Goal: Task Accomplishment & Management: Complete application form

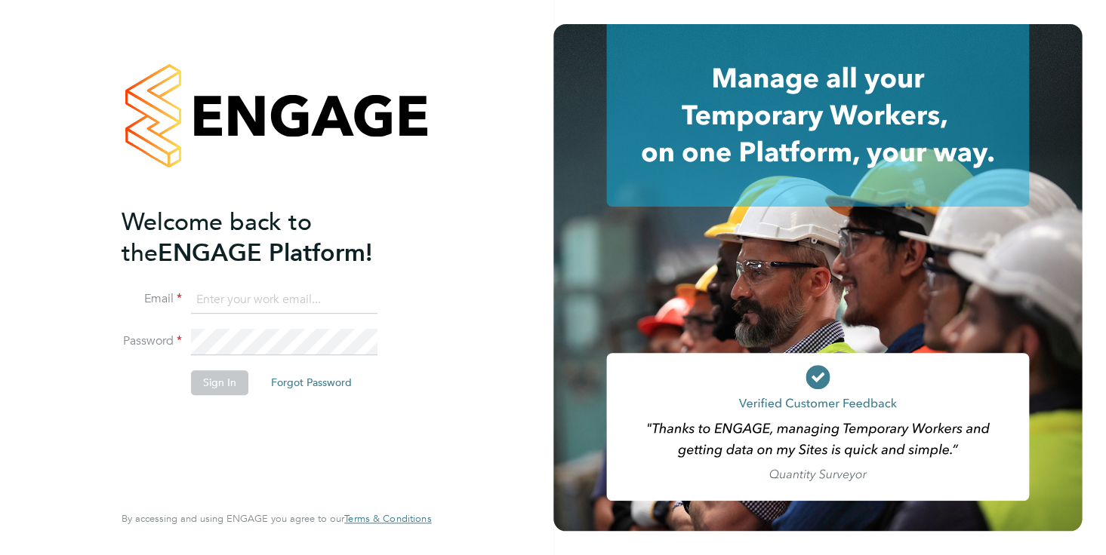
type input "[PERSON_NAME][EMAIL_ADDRESS][DOMAIN_NAME]"
click at [223, 380] on button "Sign In" at bounding box center [219, 383] width 57 height 24
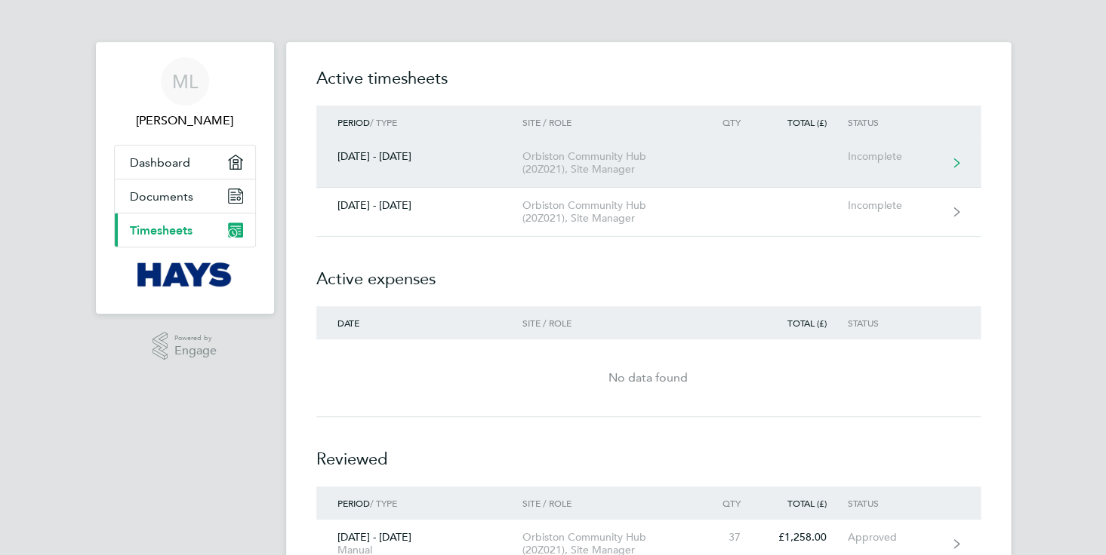
click at [379, 162] on link "[DATE] - [DATE] Orbiston Community Hub (20Z021), Site Manager Incomplete" at bounding box center [648, 163] width 664 height 49
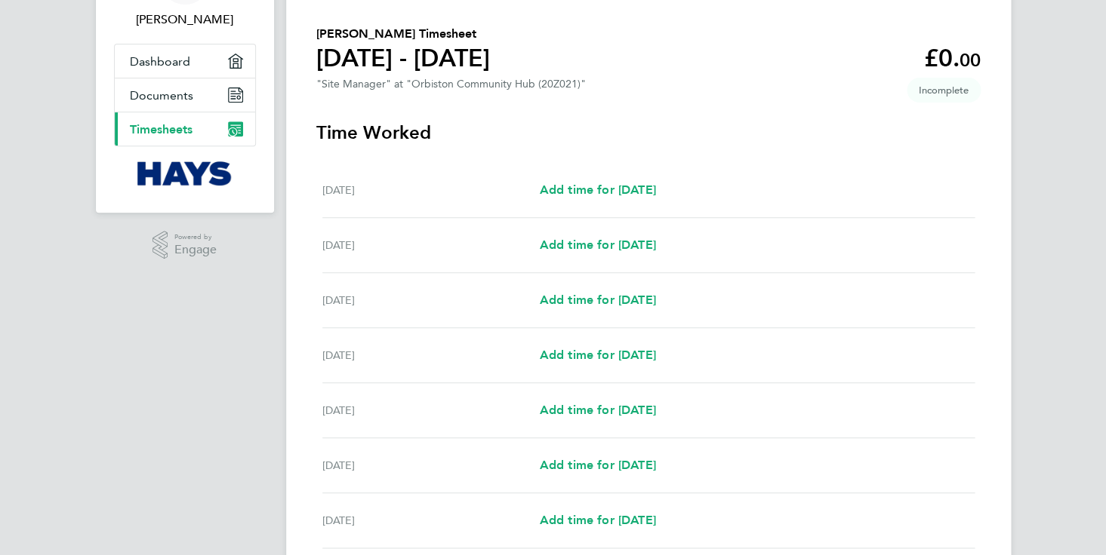
scroll to position [125, 0]
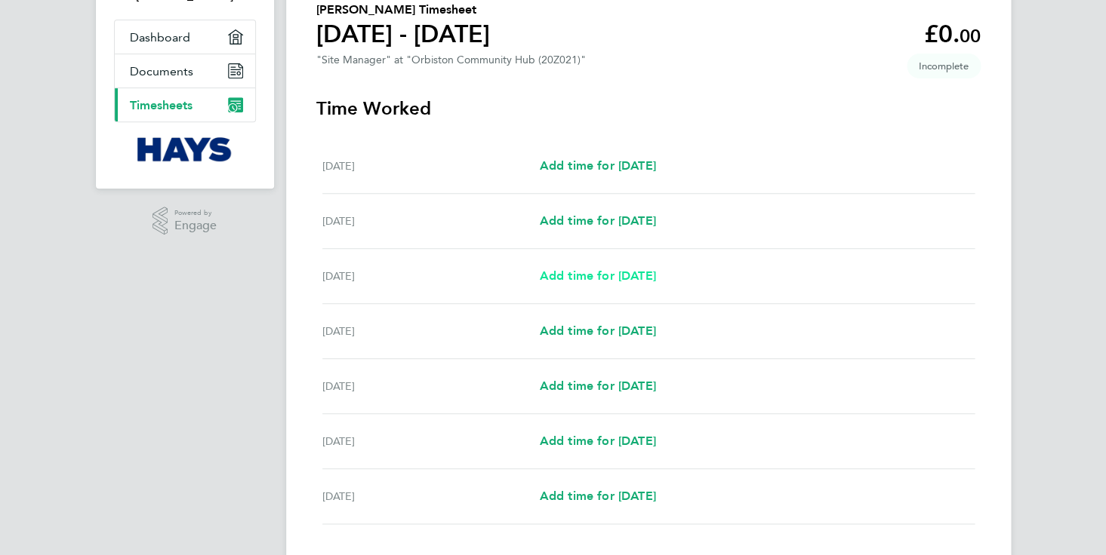
click at [617, 274] on span "Add time for [DATE]" at bounding box center [597, 276] width 116 height 14
select select "30"
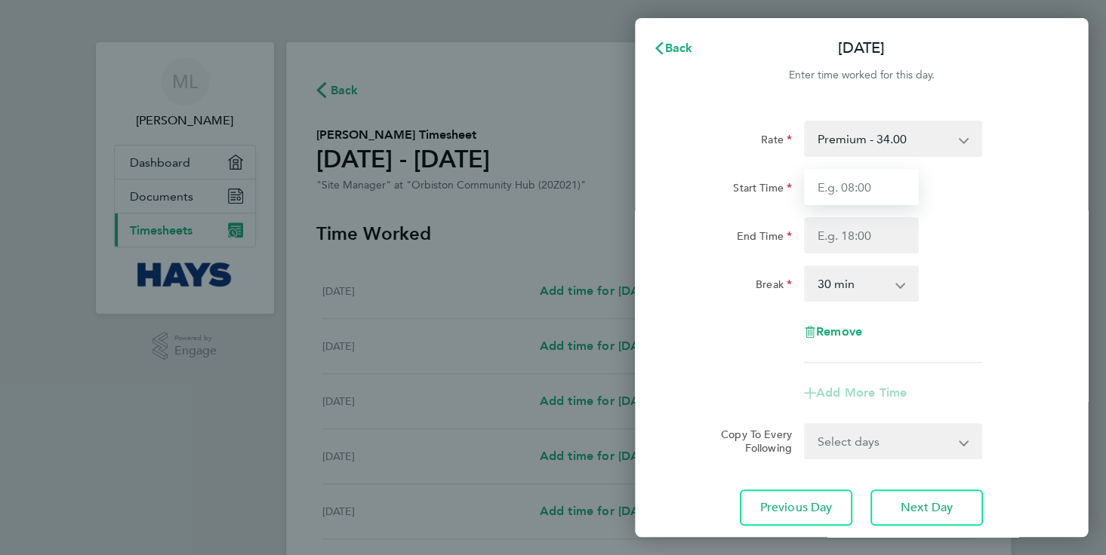
click at [863, 189] on input "Start Time" at bounding box center [861, 187] width 115 height 36
type input "08:00"
click at [857, 237] on input "End Time" at bounding box center [861, 235] width 115 height 36
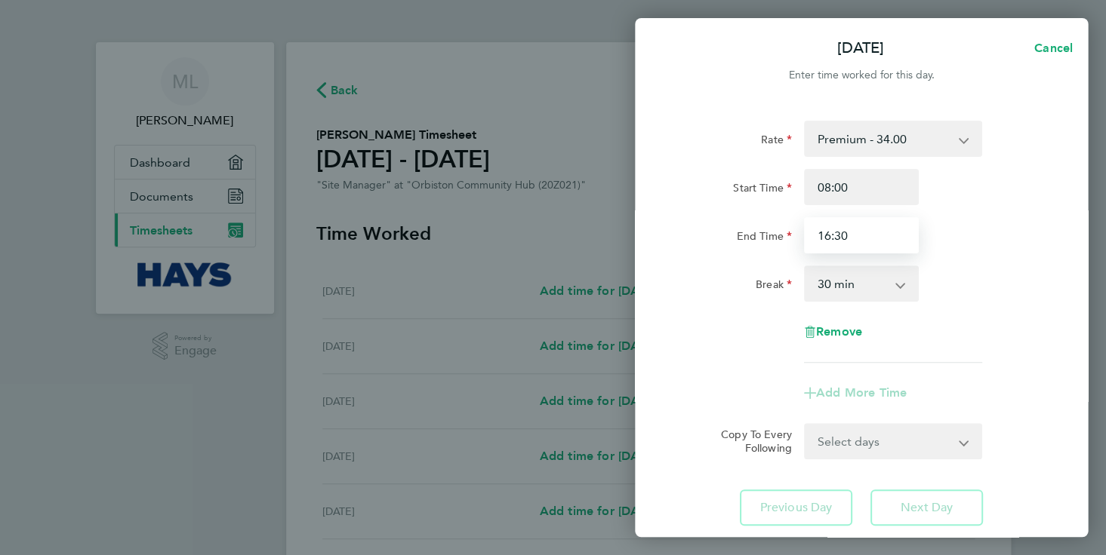
type input "16:30"
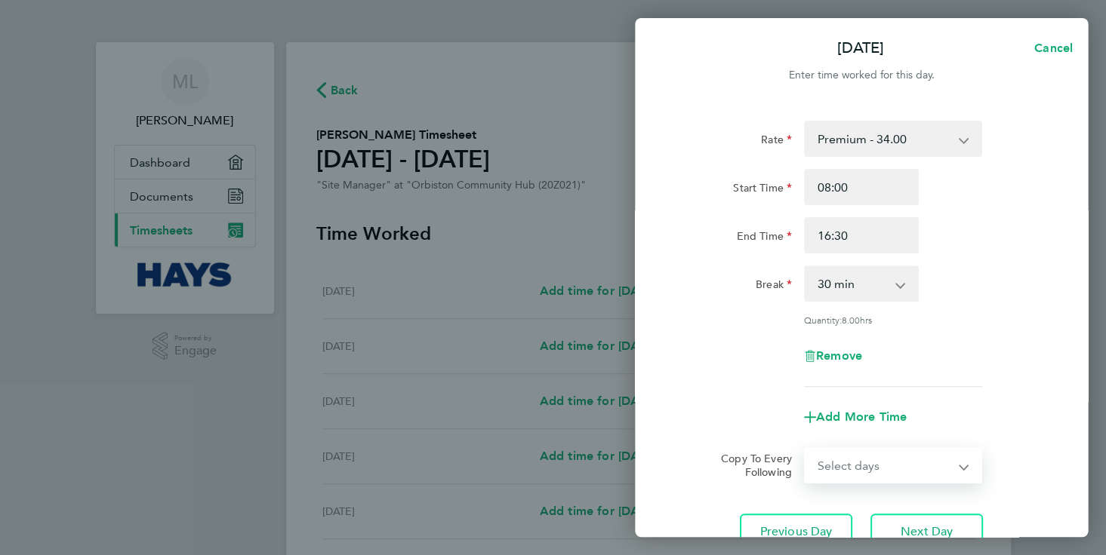
select select "TUE"
select select "[DATE]"
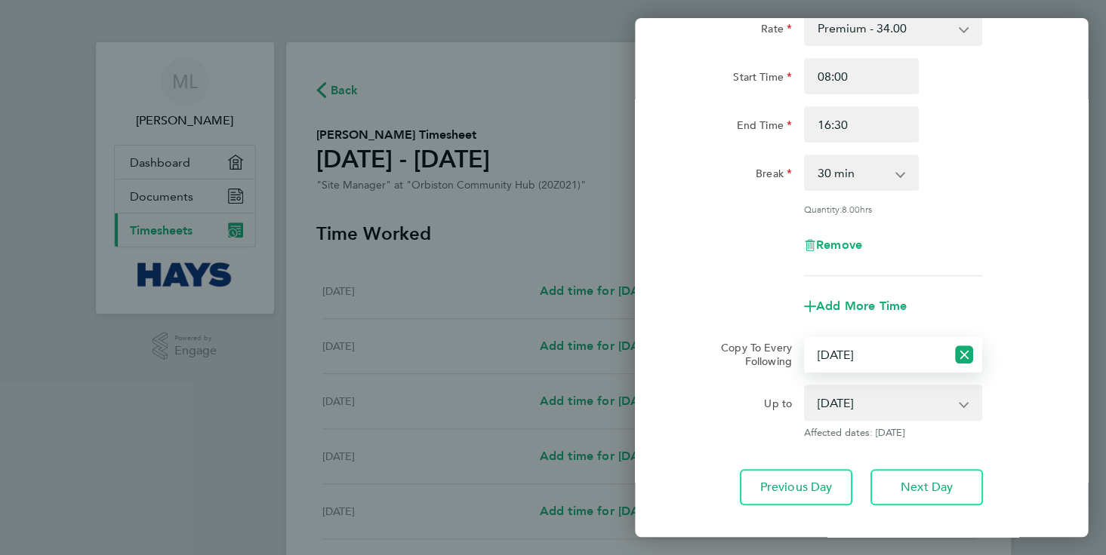
scroll to position [121, 0]
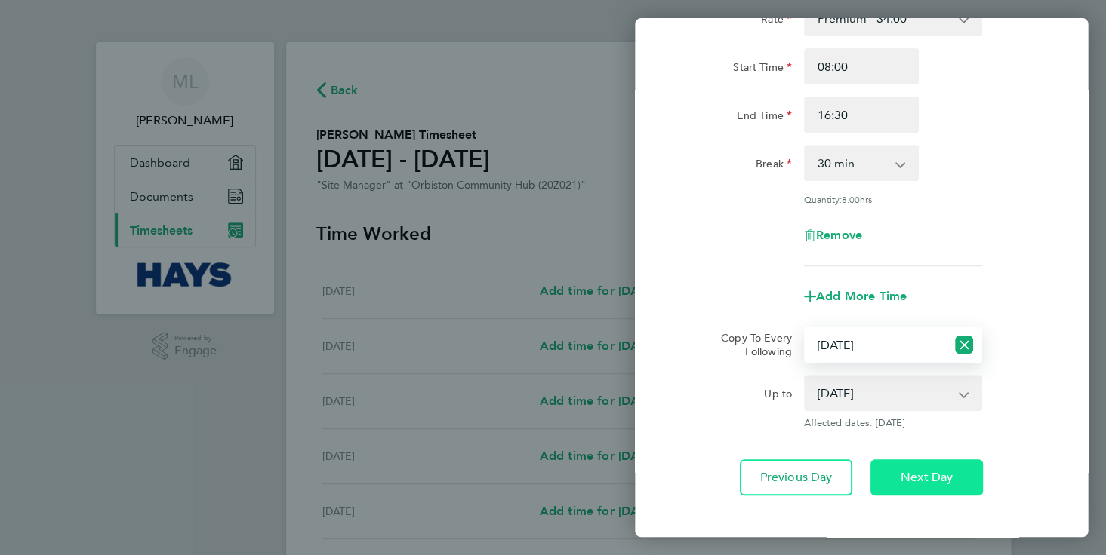
click at [926, 482] on span "Next Day" at bounding box center [926, 477] width 52 height 15
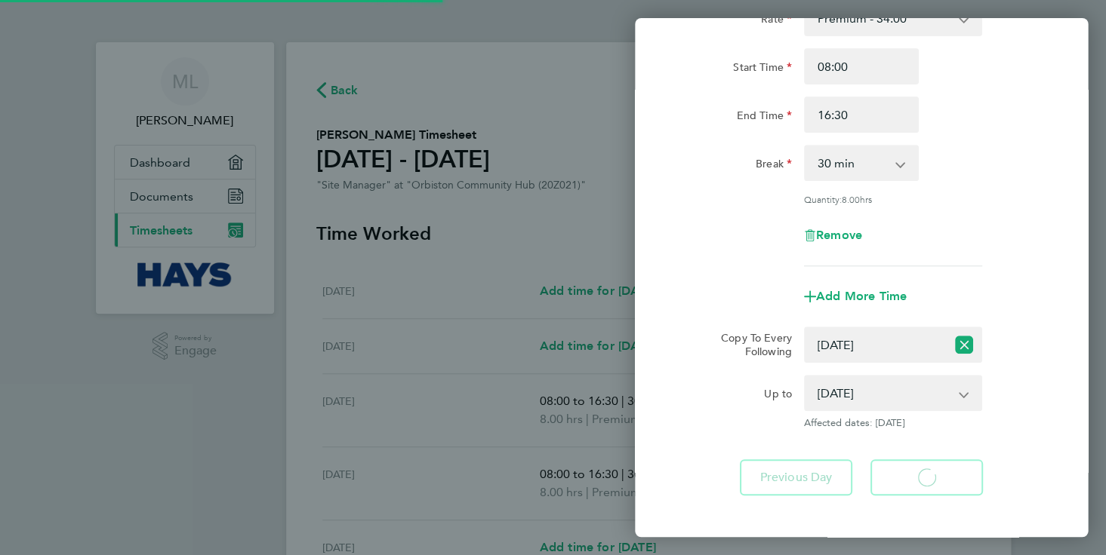
select select "30"
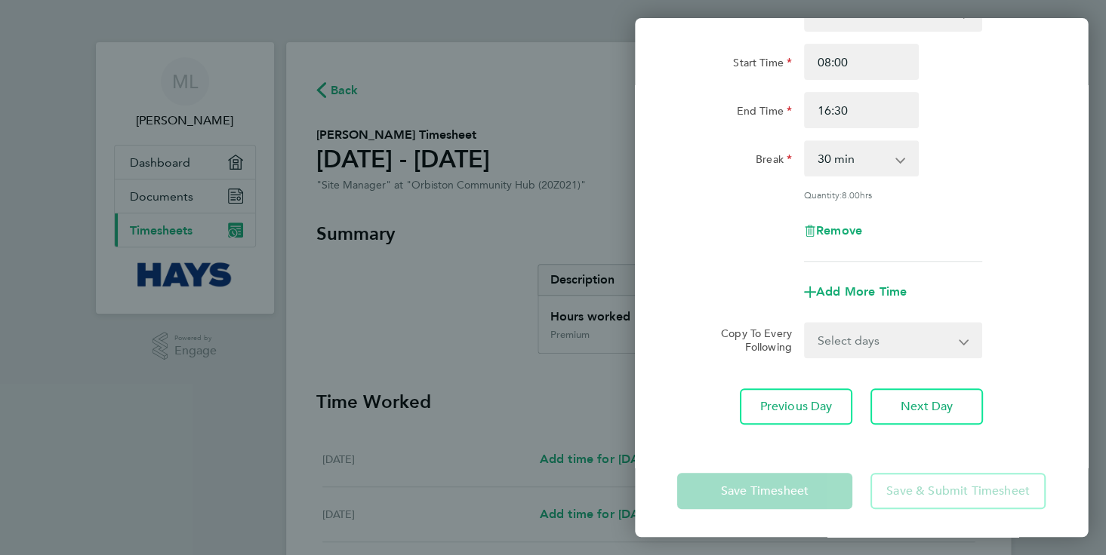
scroll to position [125, 0]
select select "WED"
select select "[DATE]"
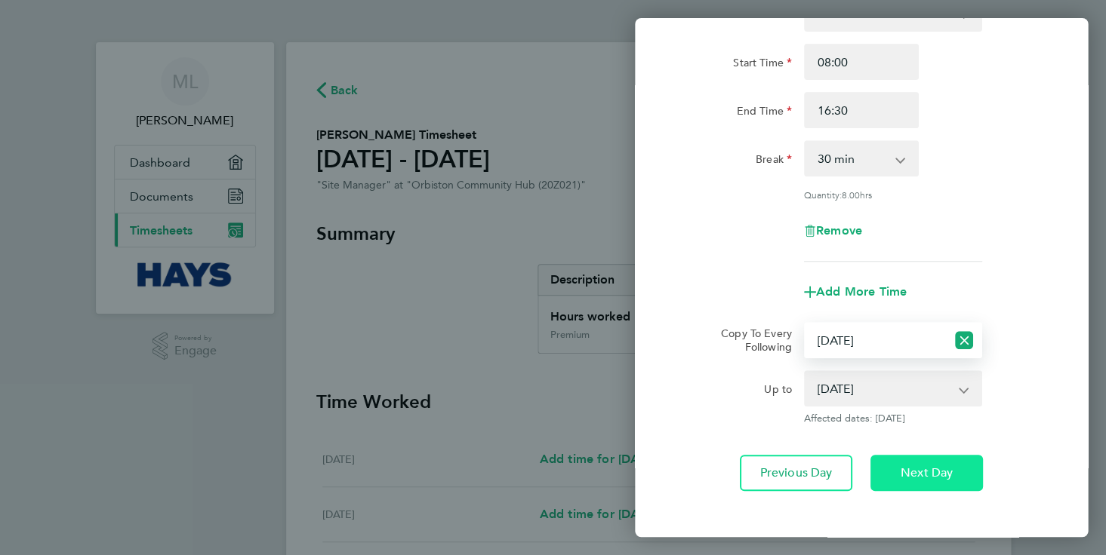
click at [924, 471] on span "Next Day" at bounding box center [926, 473] width 52 height 15
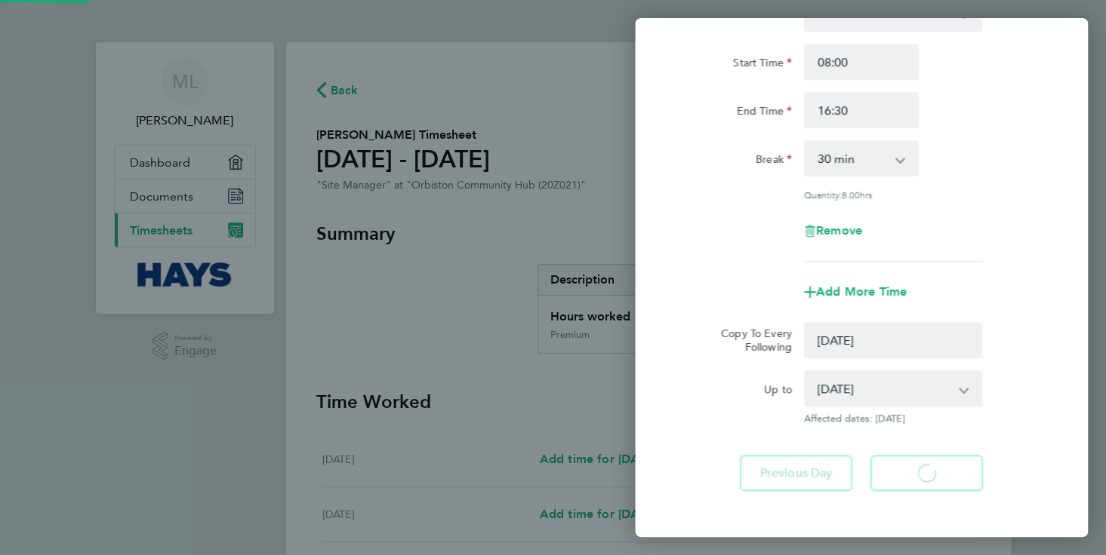
select select "0: null"
select select "30"
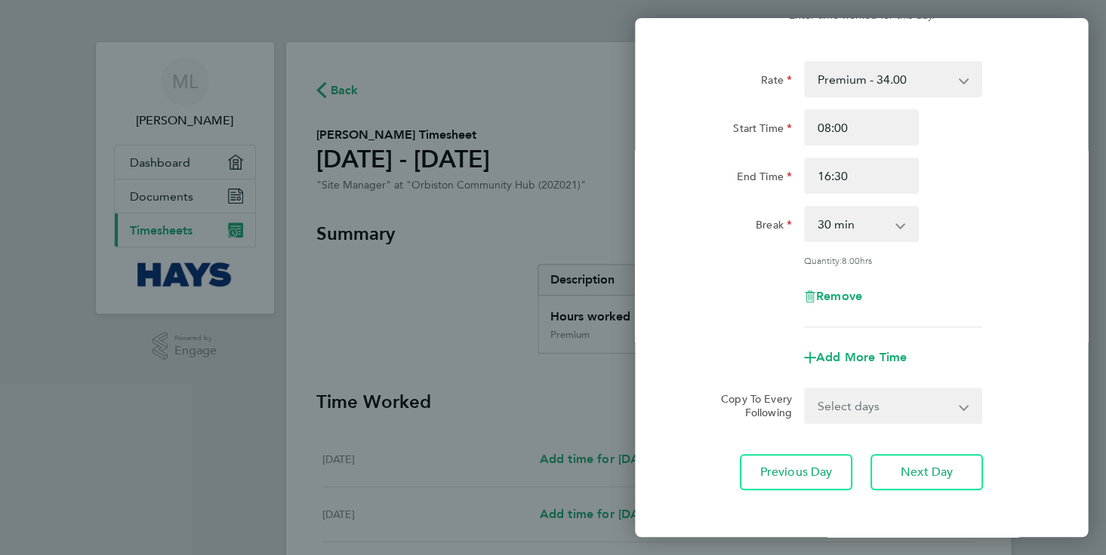
scroll to position [61, 0]
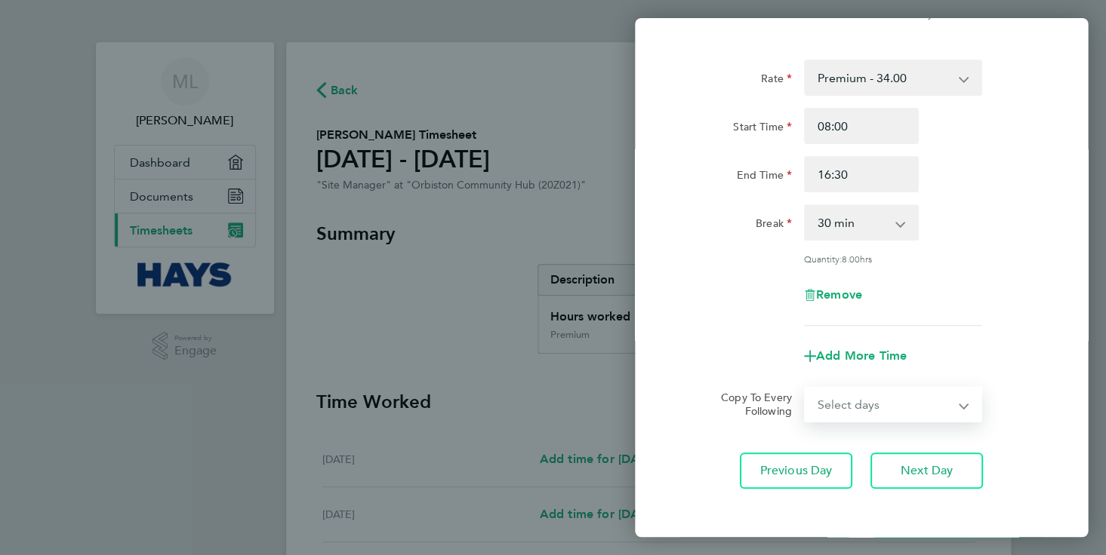
select select "THU"
select select "[DATE]"
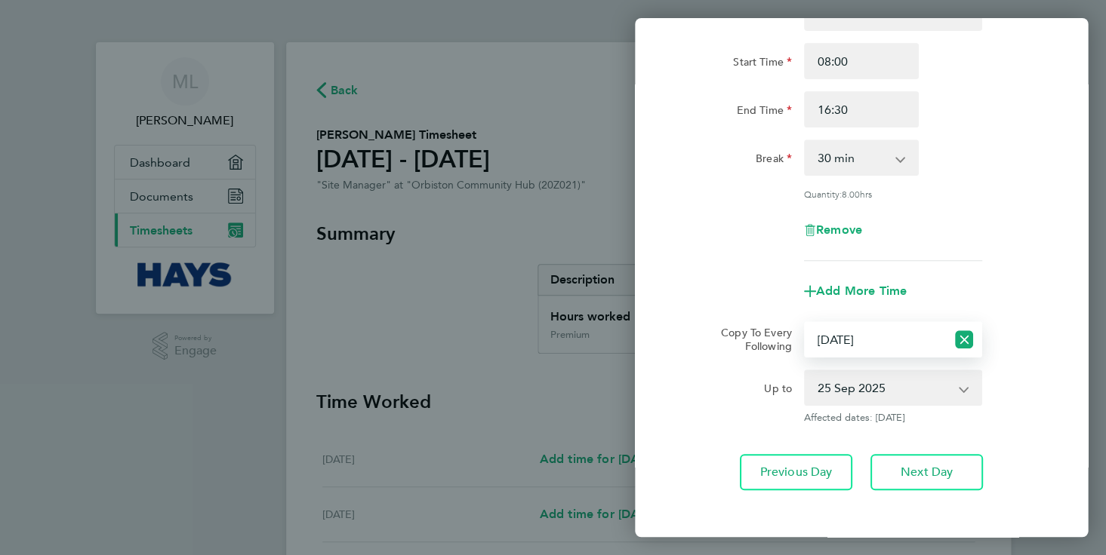
scroll to position [152, 0]
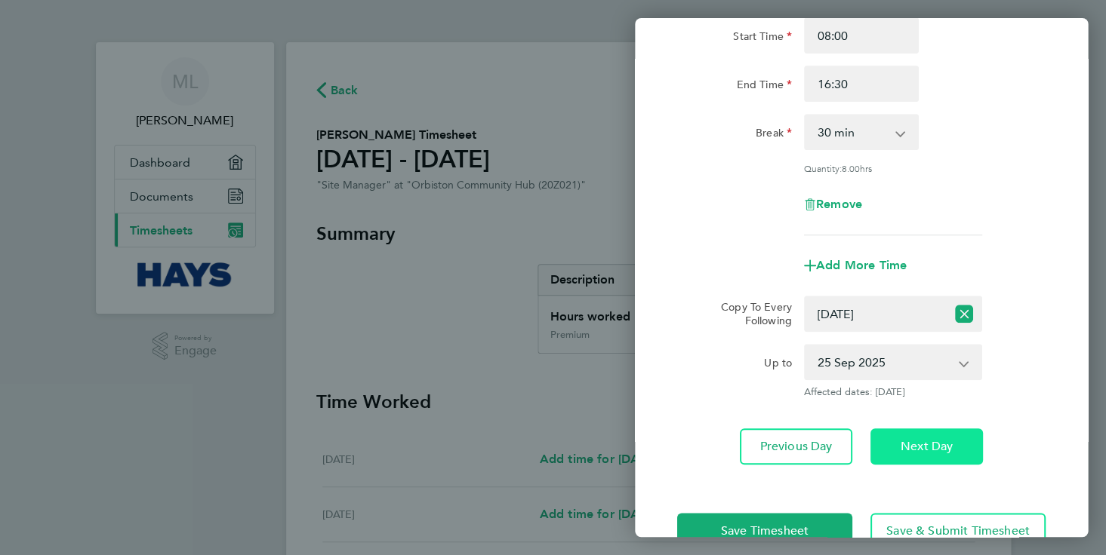
click at [929, 451] on span "Next Day" at bounding box center [926, 446] width 52 height 15
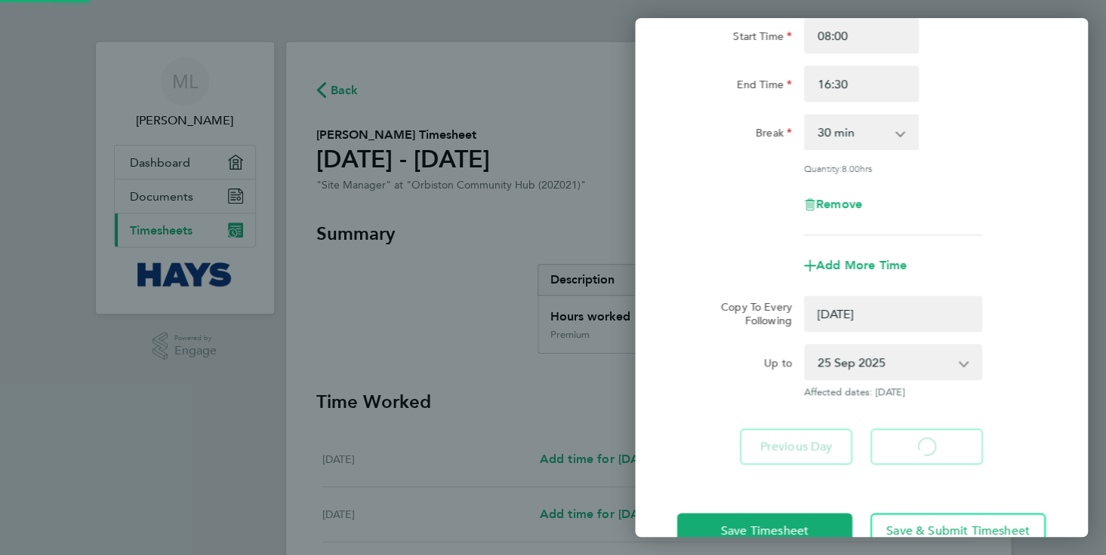
select select "0: null"
select select "30"
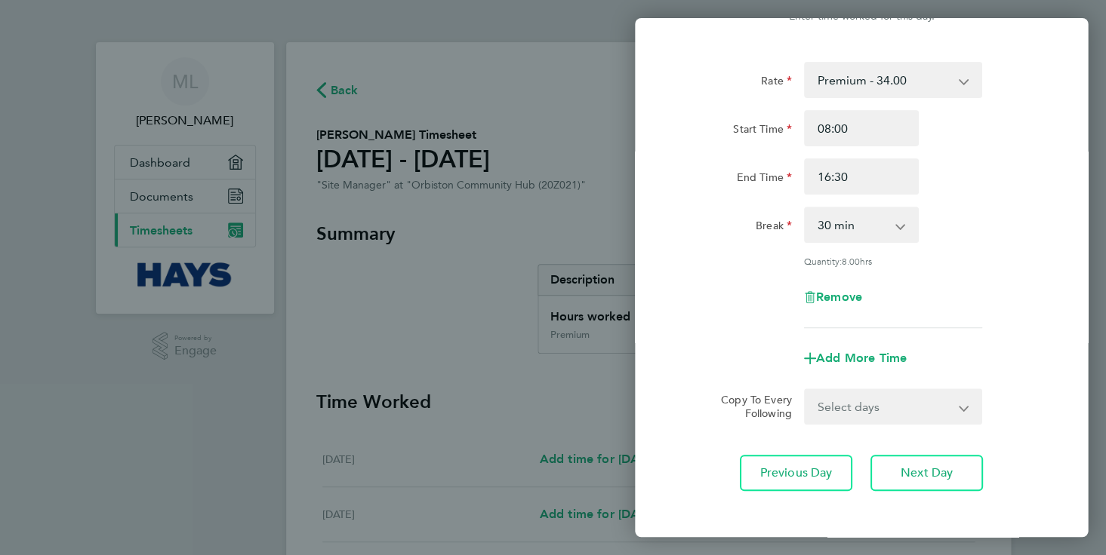
scroll to position [78, 0]
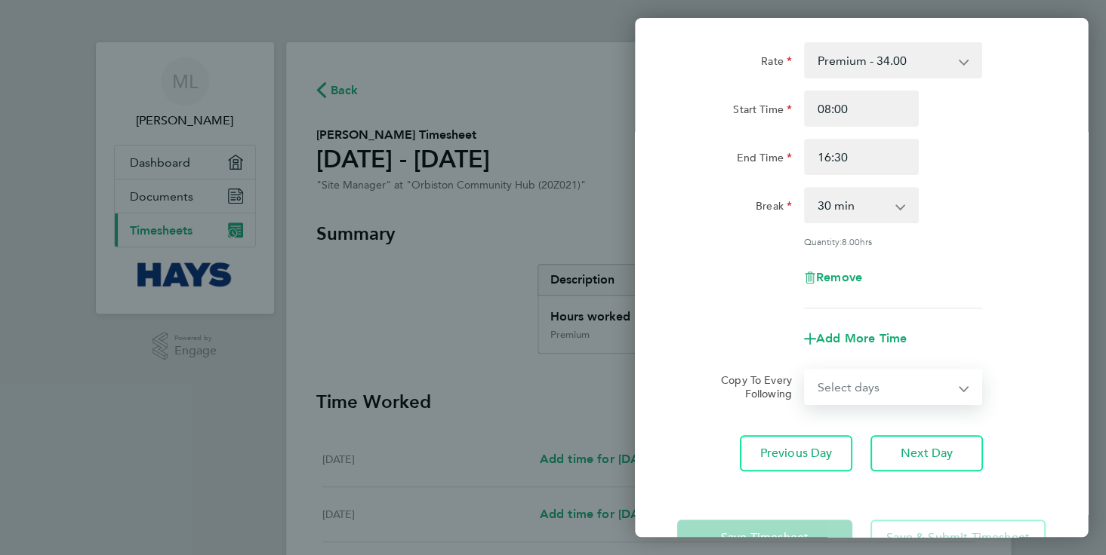
select select "FRI"
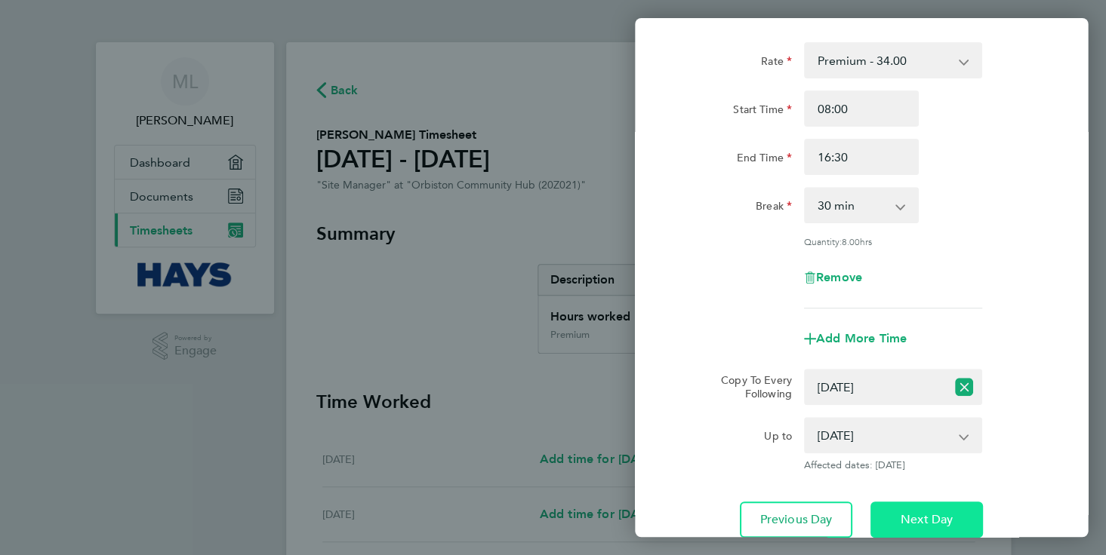
click at [911, 515] on span "Next Day" at bounding box center [926, 519] width 52 height 15
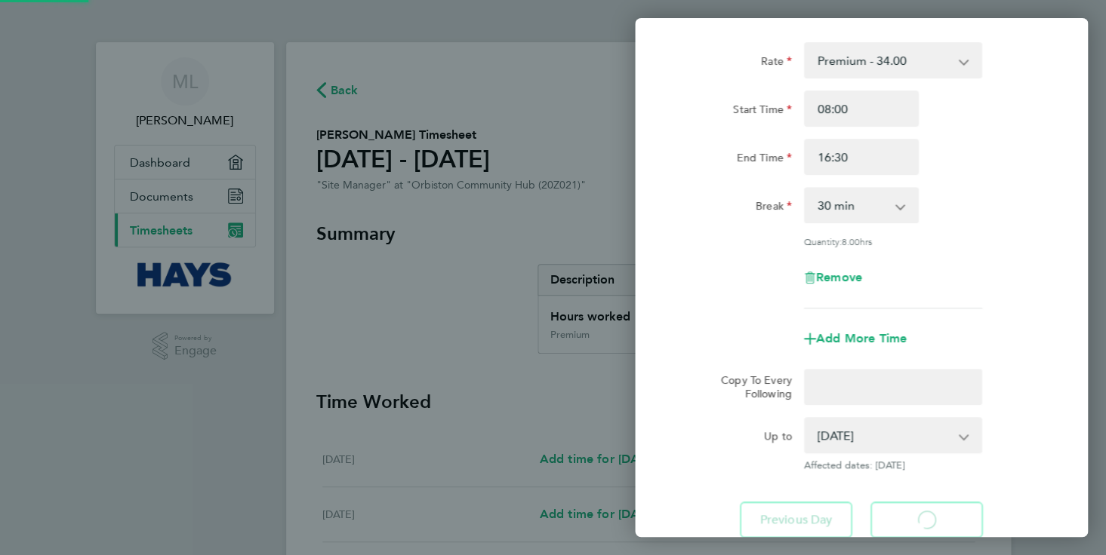
select select "30"
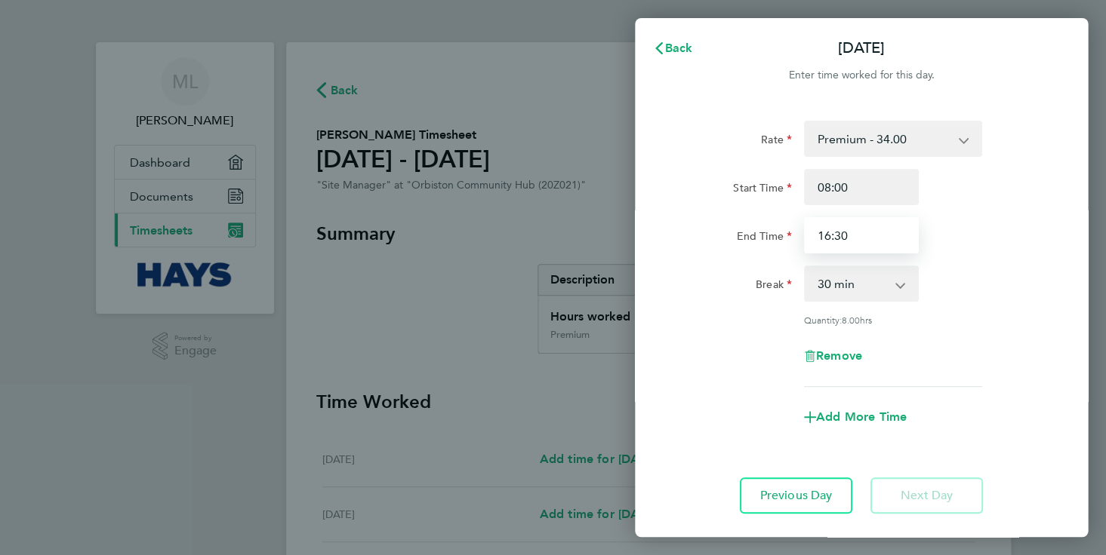
click at [858, 238] on input "16:30" at bounding box center [861, 235] width 115 height 36
type input "13:00"
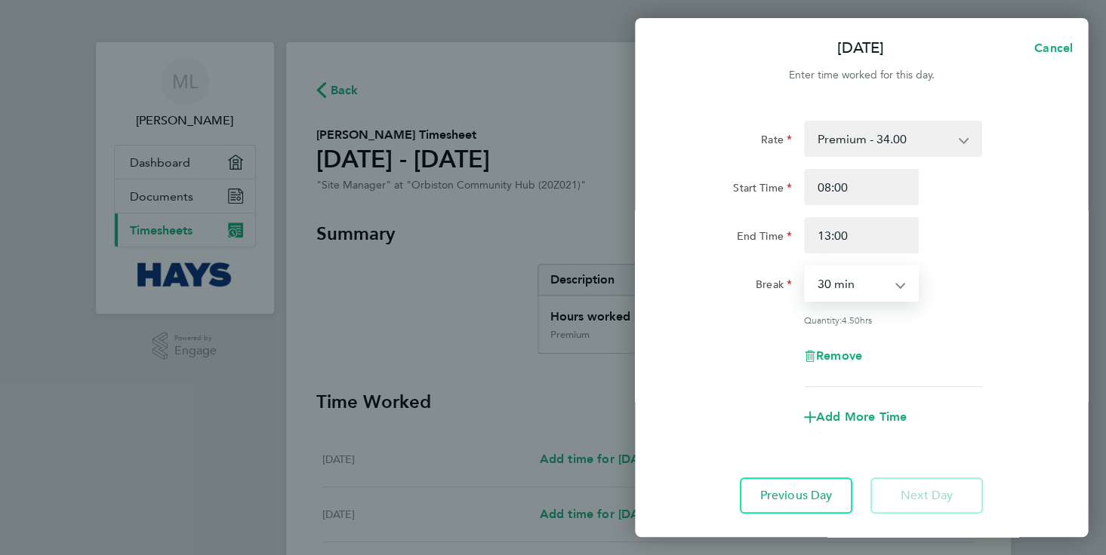
select select "0"
click at [993, 330] on div "Rate Premium - 34.00 Start Time 08:00 End Time 13:00 Break 0 min 15 min 30 min …" at bounding box center [861, 254] width 368 height 266
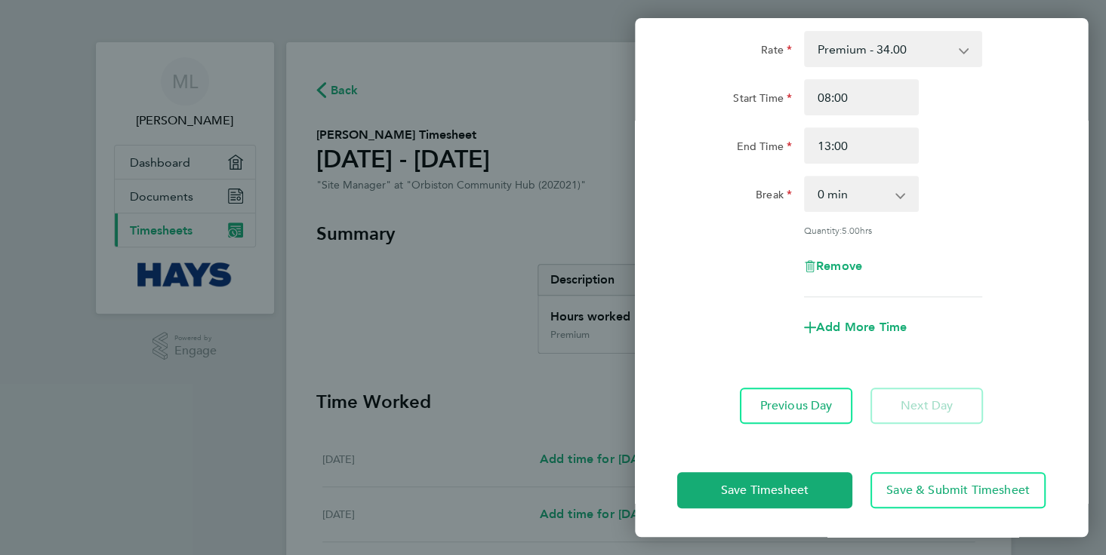
scroll to position [89, 0]
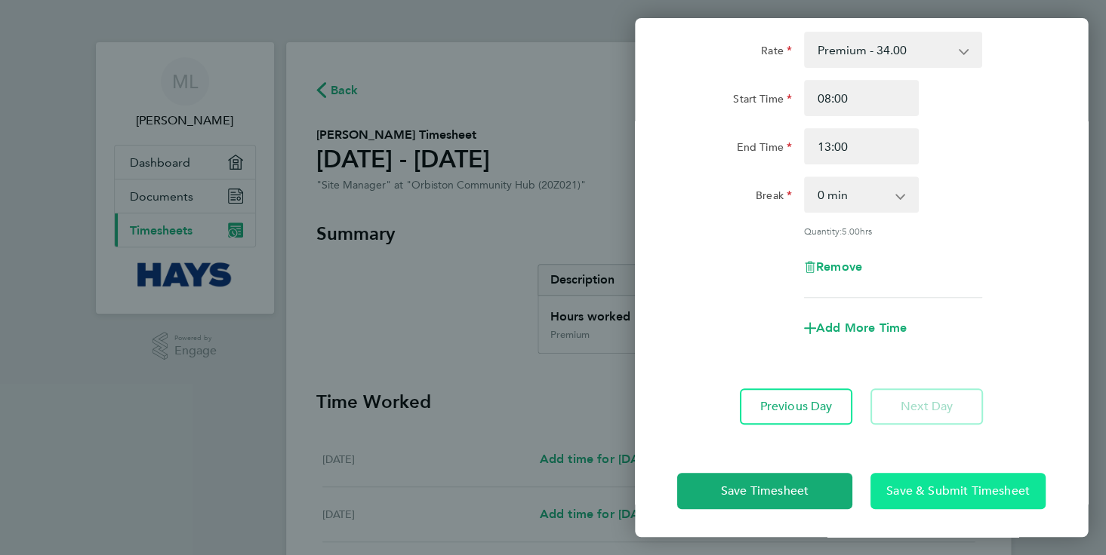
click at [952, 498] on button "Save & Submit Timesheet" at bounding box center [957, 491] width 175 height 36
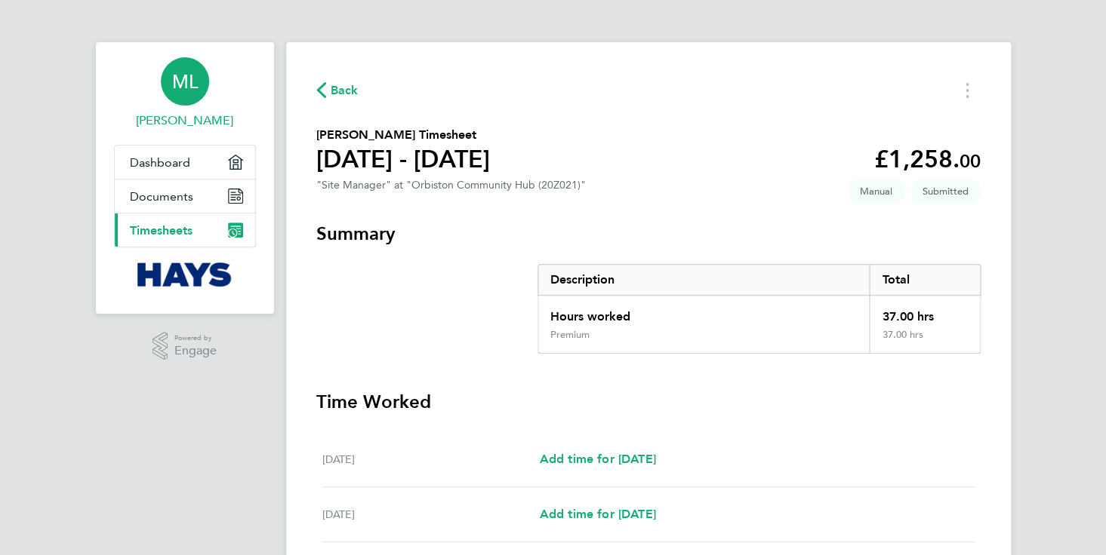
click at [183, 85] on span "ML" at bounding box center [185, 82] width 26 height 20
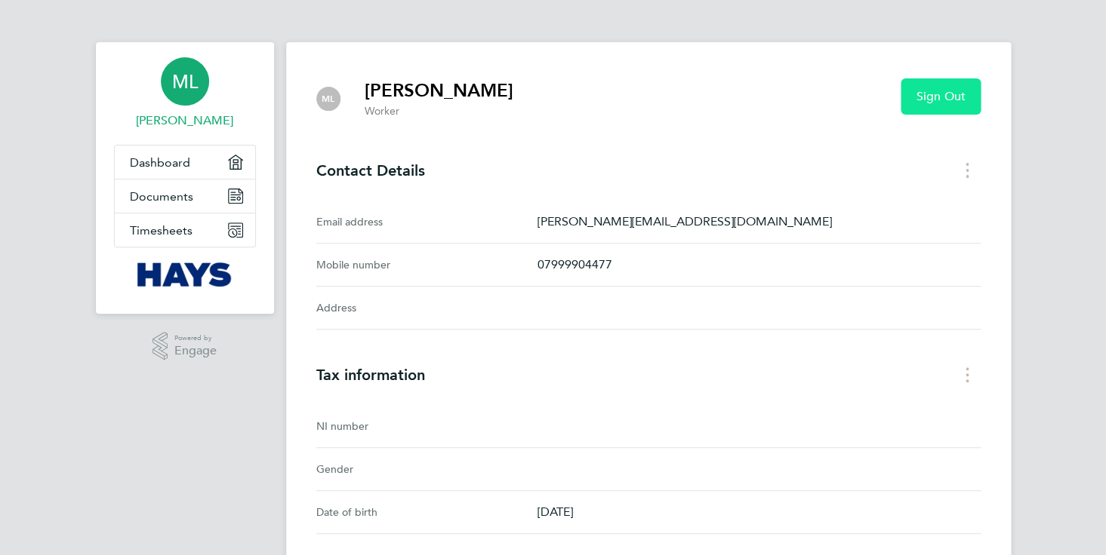
click at [946, 100] on span "Sign Out" at bounding box center [939, 96] width 49 height 15
